Goal: Go to known website: Access a specific website the user already knows

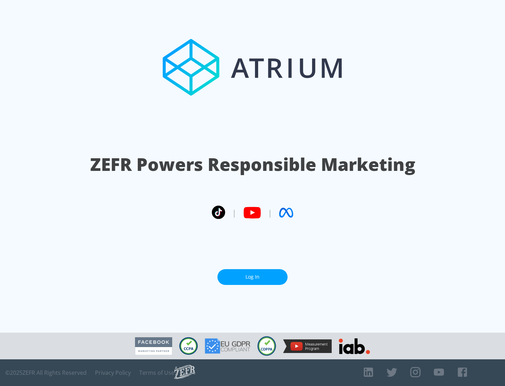
click at [252, 274] on link "Log In" at bounding box center [252, 277] width 70 height 16
